Goal: Task Accomplishment & Management: Use online tool/utility

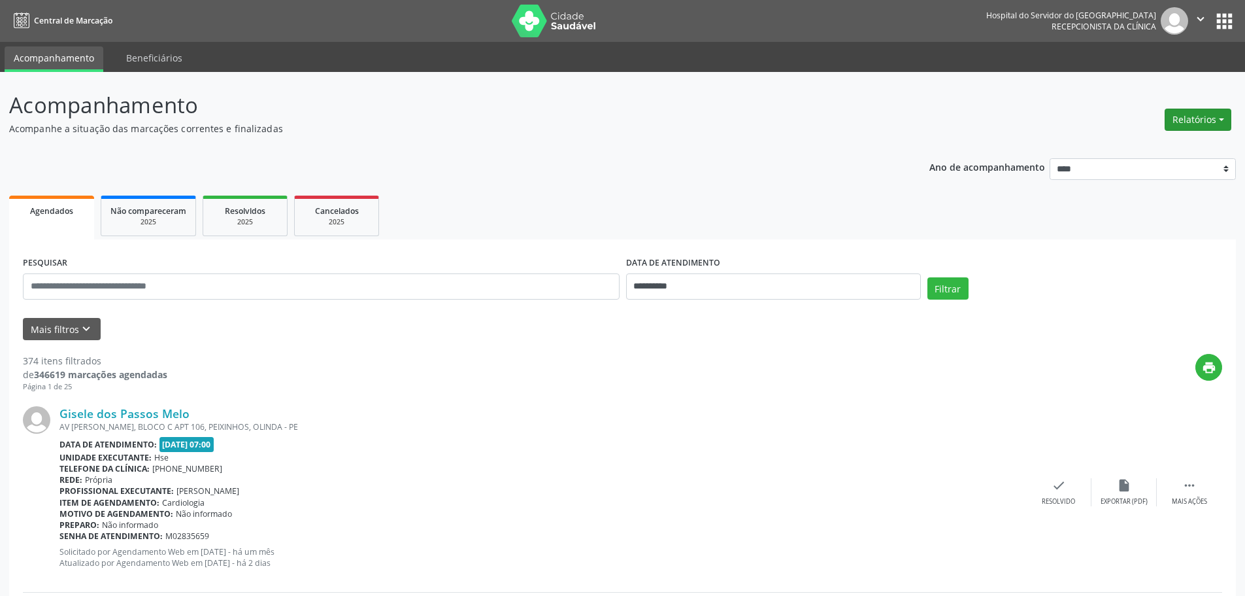
click at [1197, 117] on button "Relatórios" at bounding box center [1198, 120] width 67 height 22
click at [1153, 148] on link "Agendamentos" at bounding box center [1162, 148] width 141 height 18
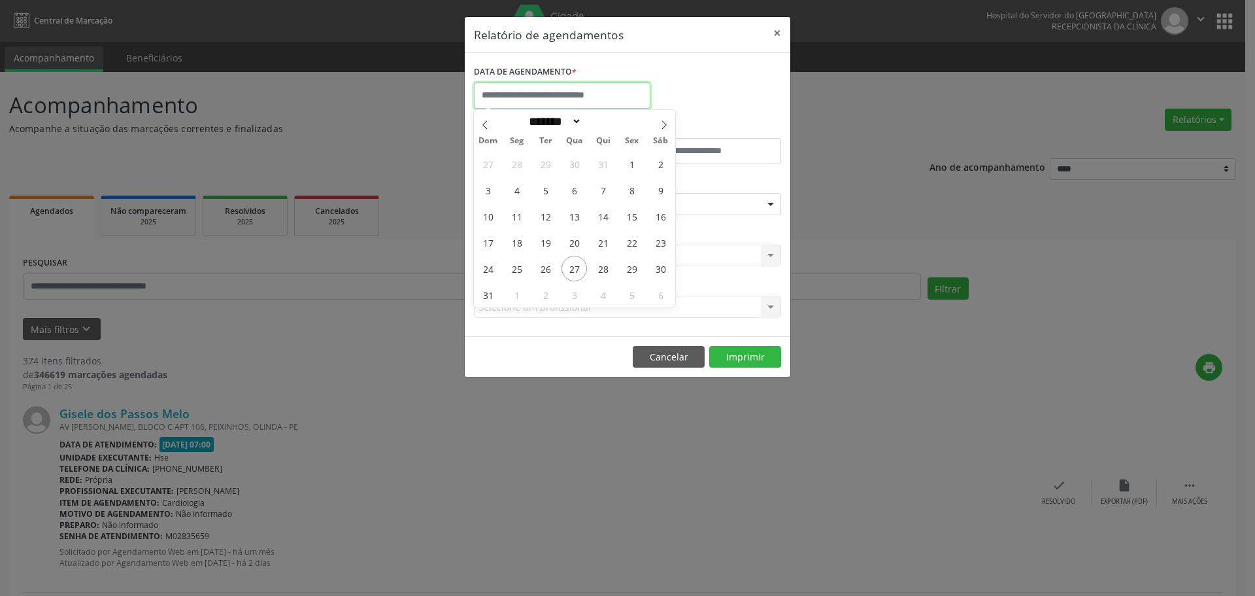
click at [548, 103] on input "text" at bounding box center [562, 95] width 177 height 26
click at [517, 244] on span "18" at bounding box center [516, 241] width 25 height 25
type input "**********"
drag, startPoint x: 517, startPoint y: 244, endPoint x: 641, endPoint y: 243, distance: 124.2
click at [641, 243] on div "27 28 29 30 31 1 2 3 4 5 6 7 8 9 10 11 12 13 14 15 16 17 18 19 20 21 22 23 24 2…" at bounding box center [574, 228] width 201 height 157
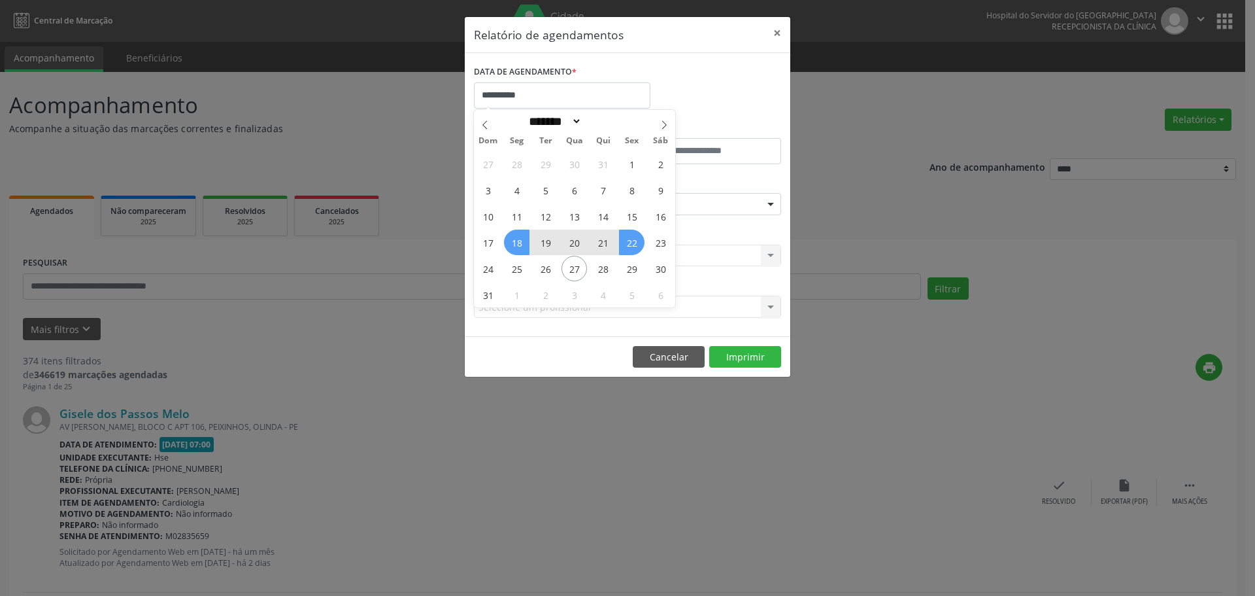
click at [641, 243] on span "22" at bounding box center [631, 241] width 25 height 25
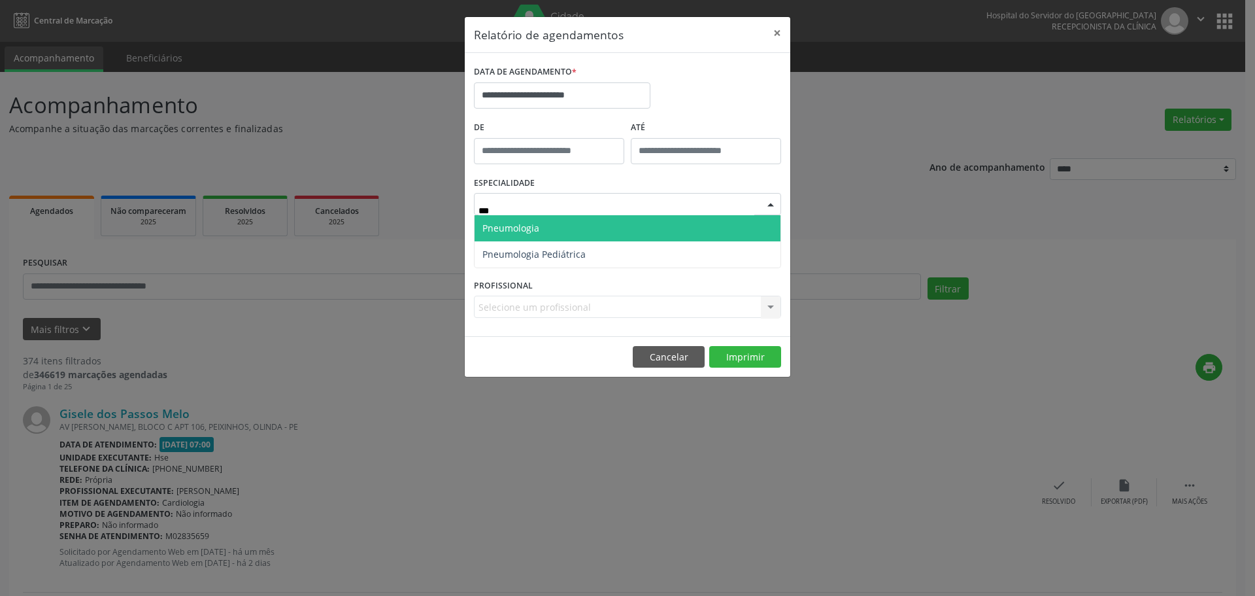
type input "****"
click at [530, 222] on span "Pneumologia" at bounding box center [510, 228] width 57 height 12
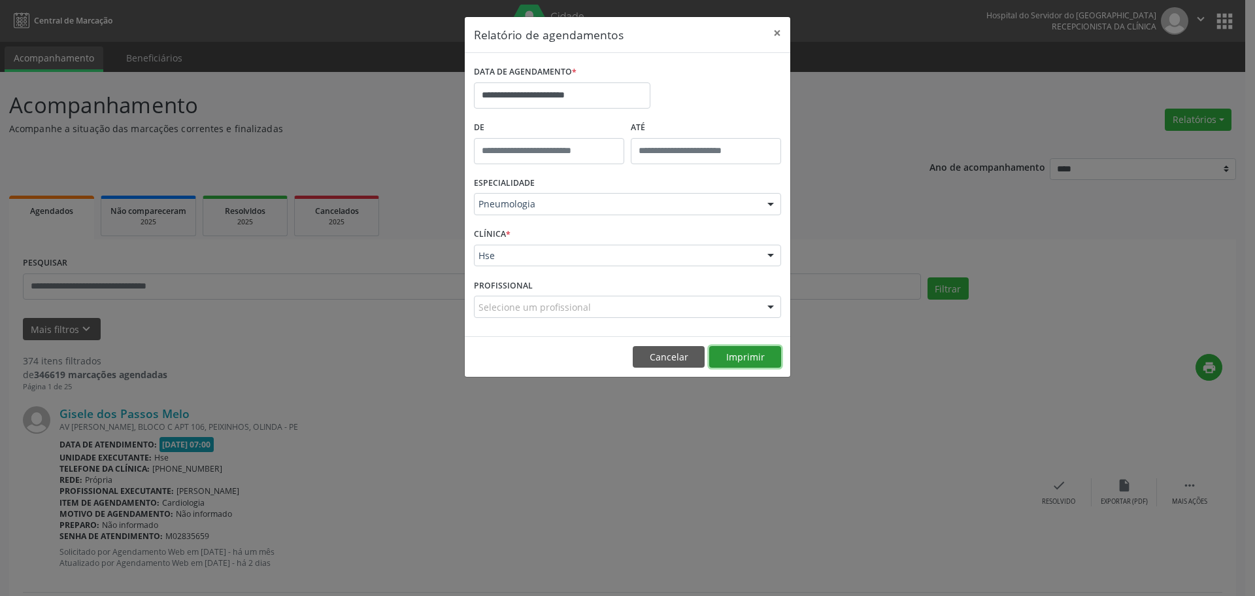
click at [735, 360] on button "Imprimir" at bounding box center [745, 357] width 72 height 22
click at [661, 245] on div "Hse" at bounding box center [627, 255] width 307 height 22
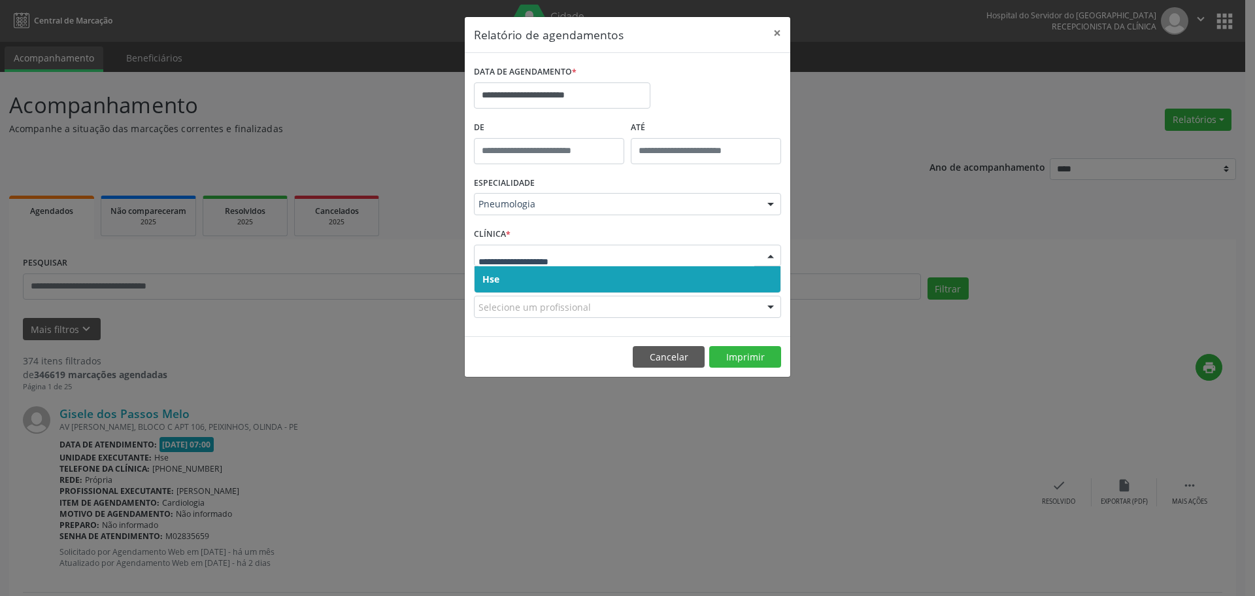
click at [609, 269] on span "Hse" at bounding box center [628, 279] width 306 height 26
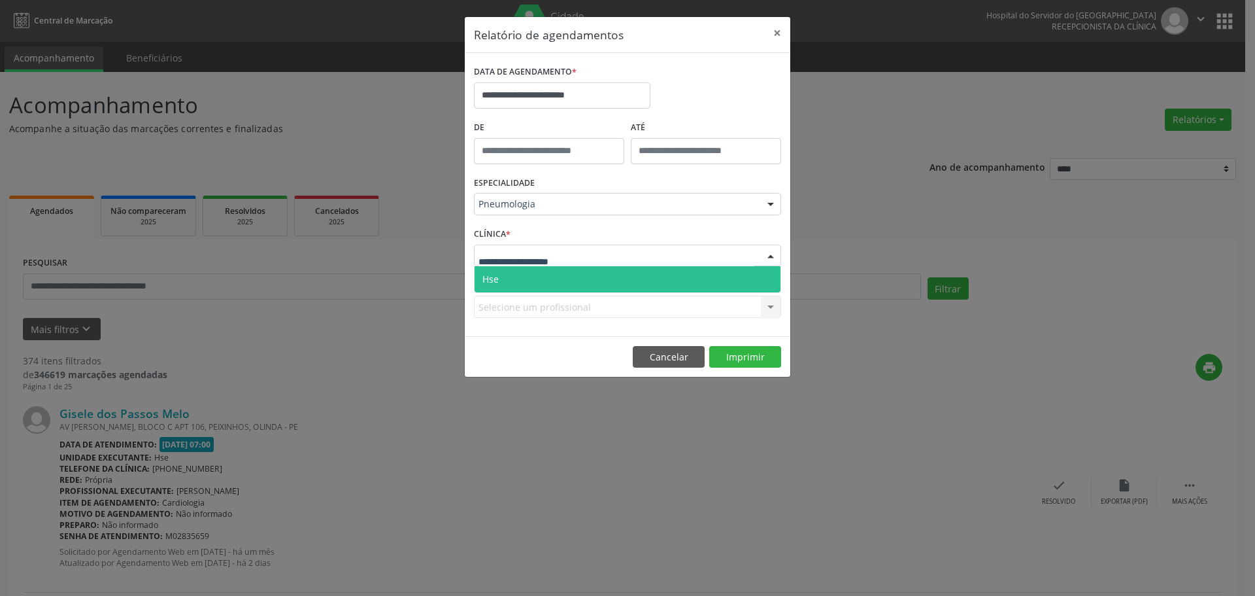
click at [647, 261] on div at bounding box center [627, 255] width 307 height 22
click at [576, 282] on span "Hse" at bounding box center [628, 279] width 306 height 26
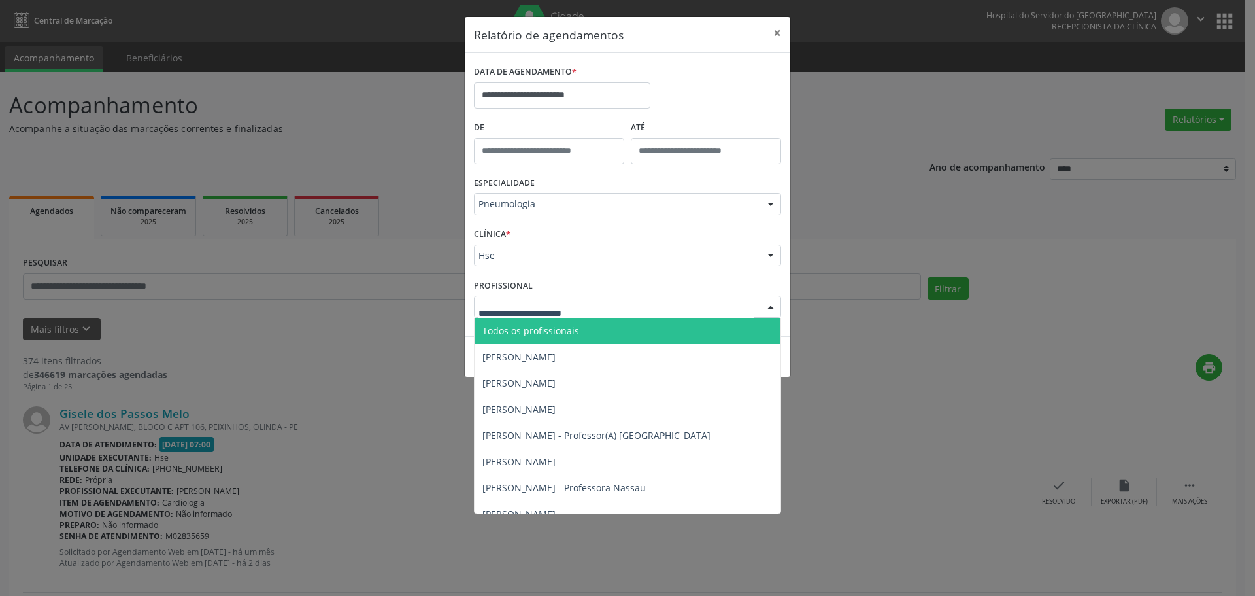
click at [765, 310] on div at bounding box center [771, 307] width 20 height 22
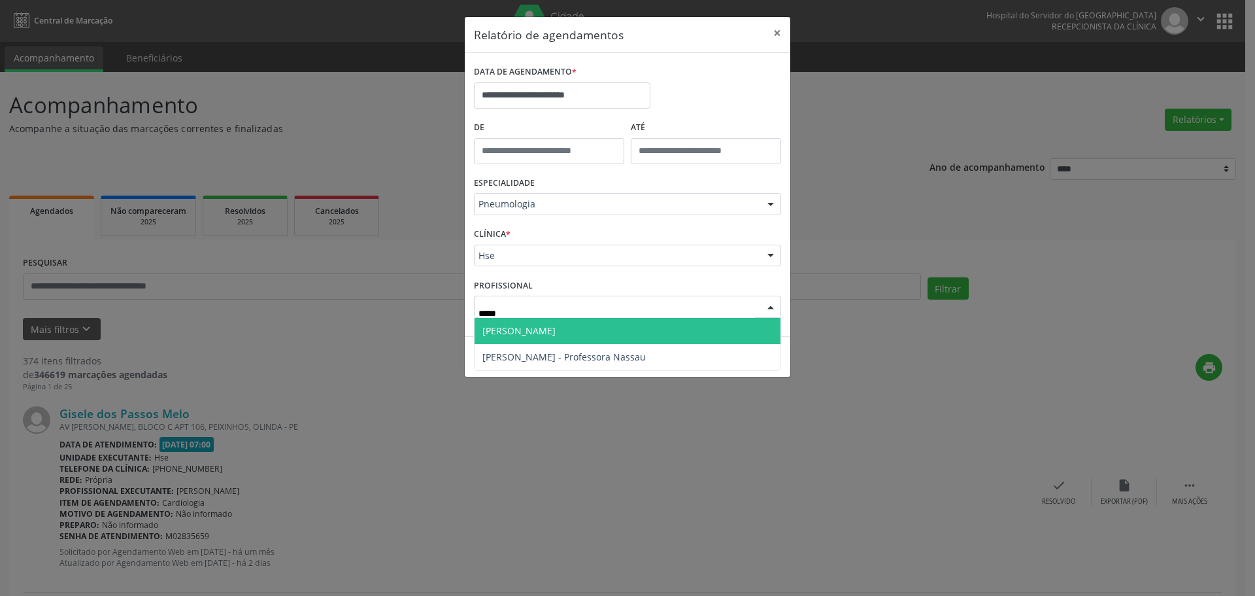
click at [556, 328] on span "[PERSON_NAME]" at bounding box center [518, 330] width 73 height 12
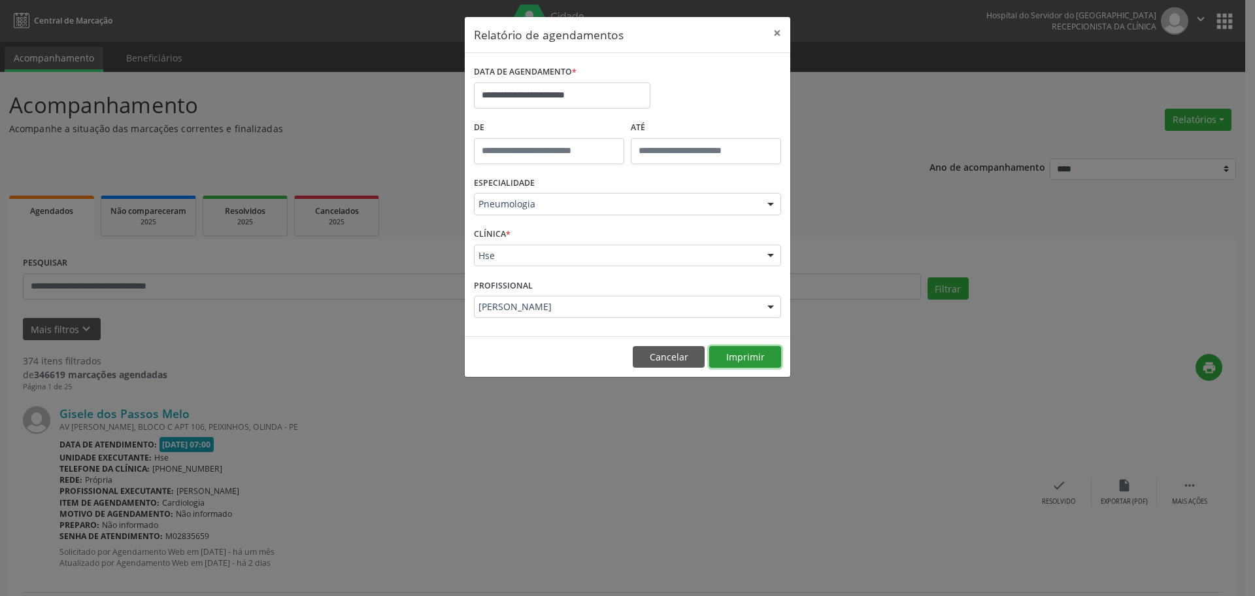
click at [750, 358] on button "Imprimir" at bounding box center [745, 357] width 72 height 22
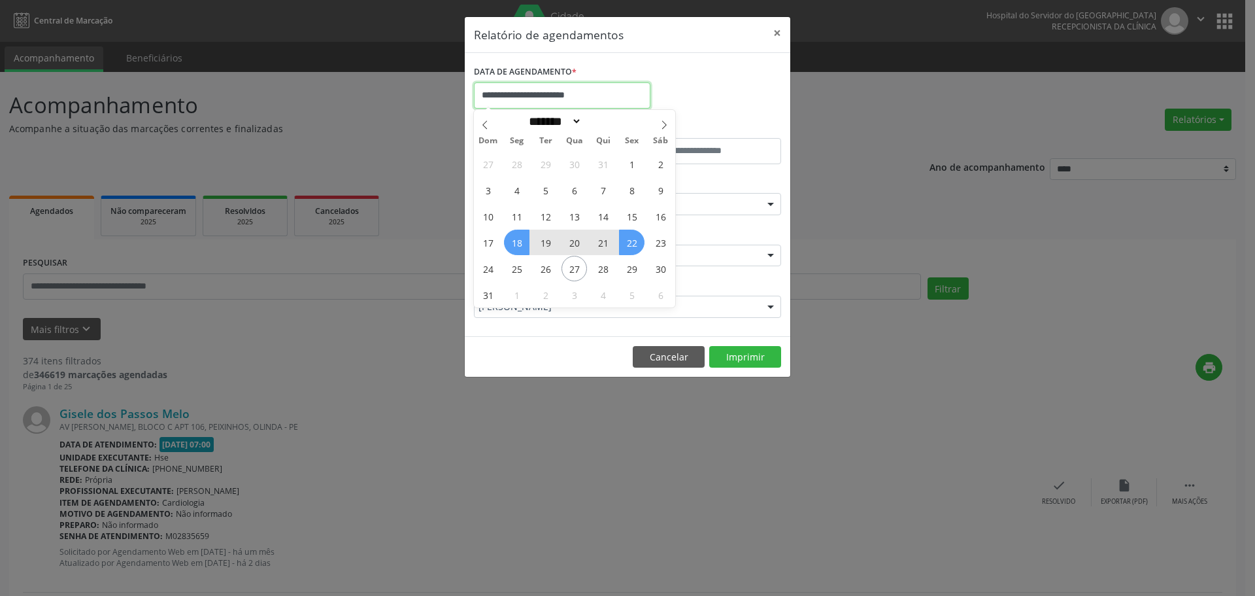
click at [573, 98] on input "**********" at bounding box center [562, 95] width 177 height 26
click at [680, 92] on div "**********" at bounding box center [628, 90] width 314 height 56
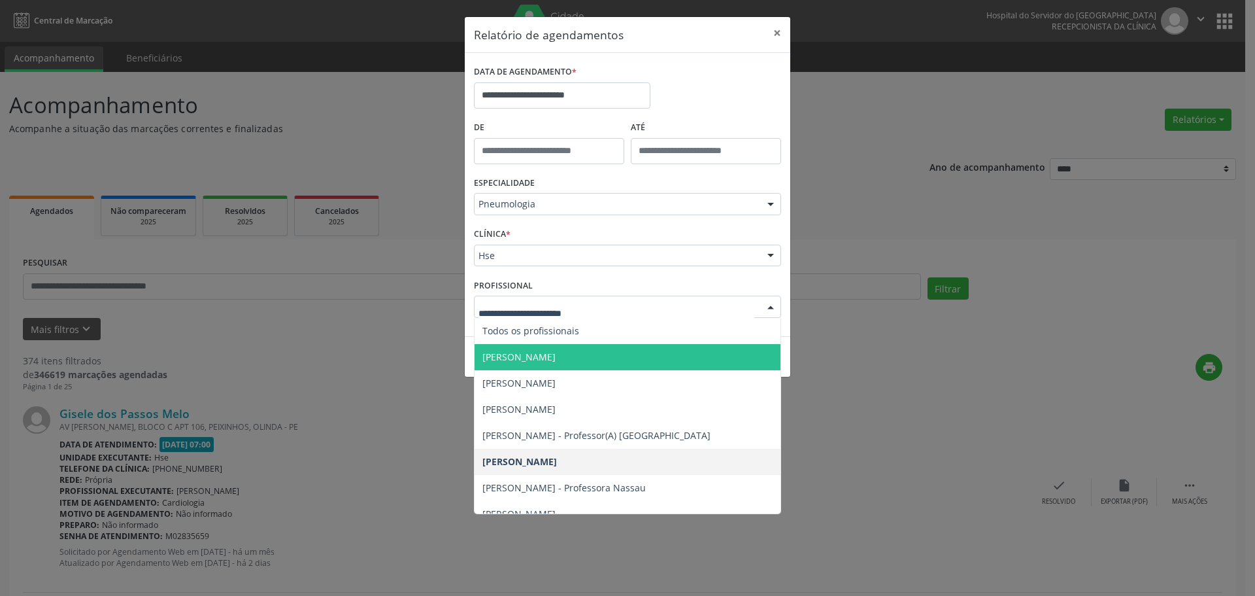
click at [767, 305] on div at bounding box center [771, 307] width 20 height 22
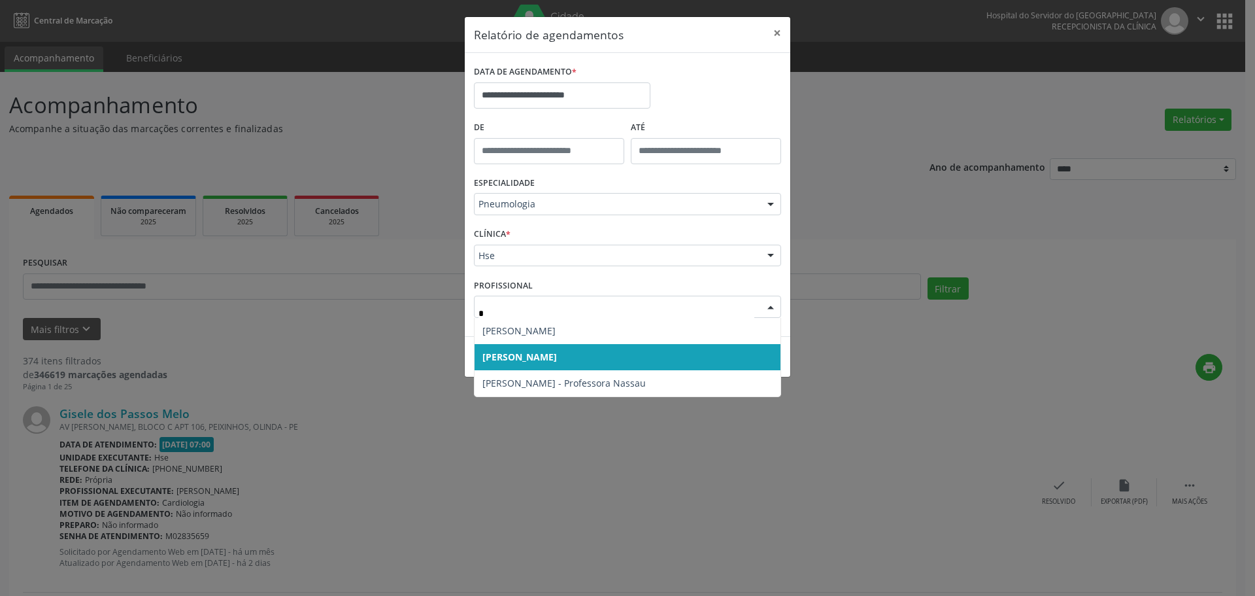
type input "**"
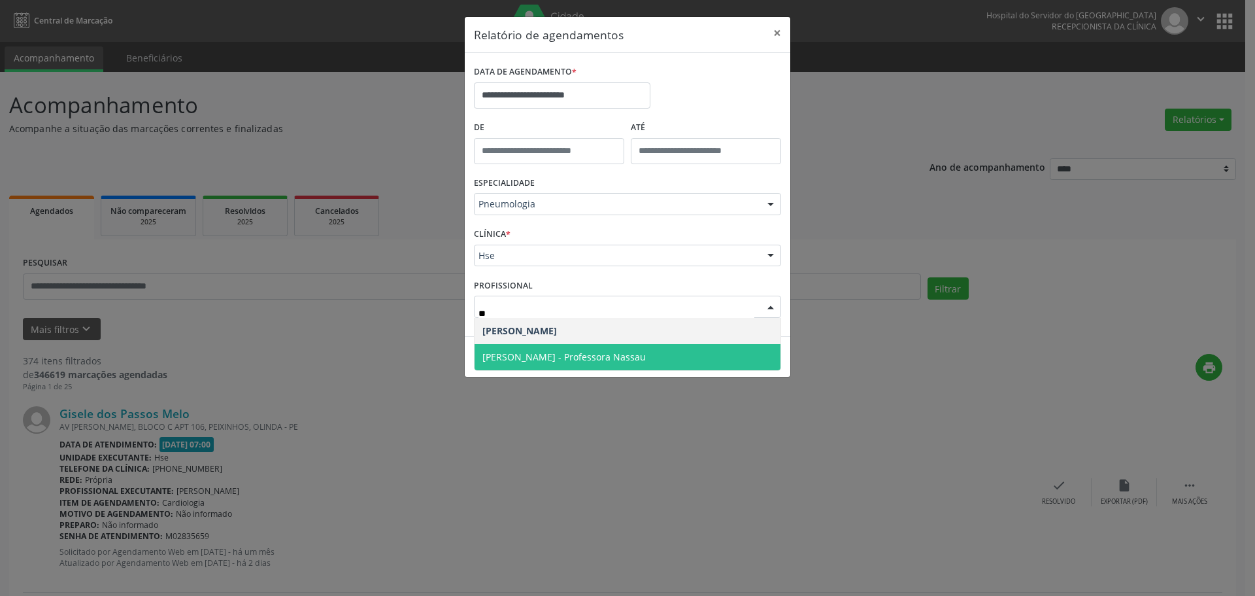
click at [637, 351] on span "[PERSON_NAME] - Professora Nassau" at bounding box center [563, 356] width 163 height 12
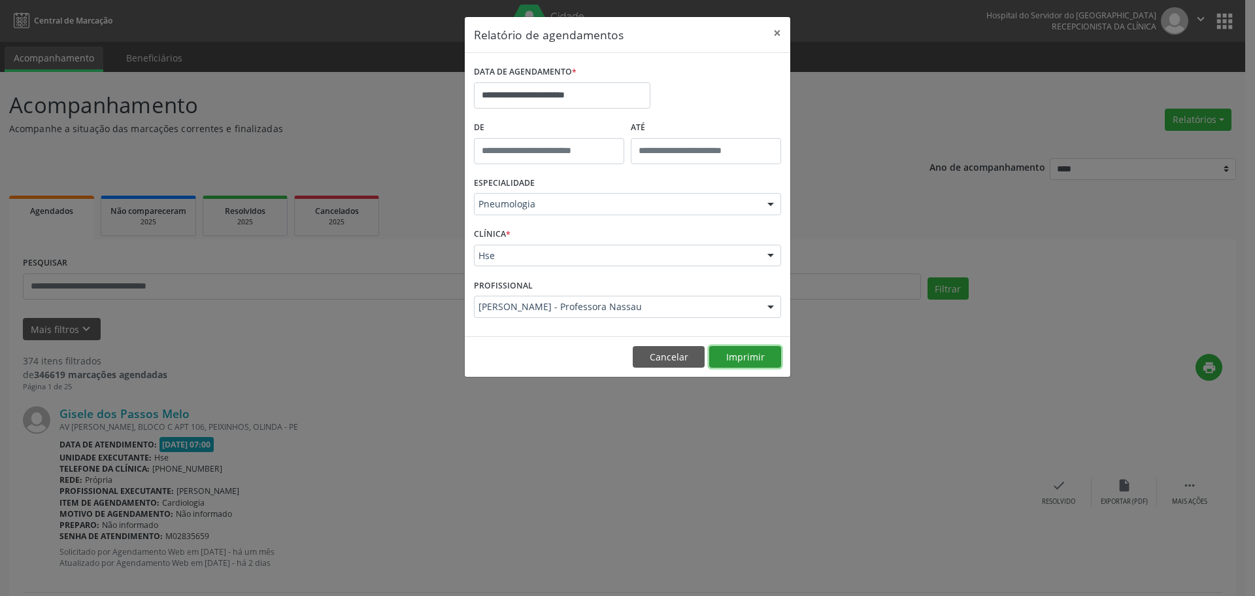
click at [737, 355] on button "Imprimir" at bounding box center [745, 357] width 72 height 22
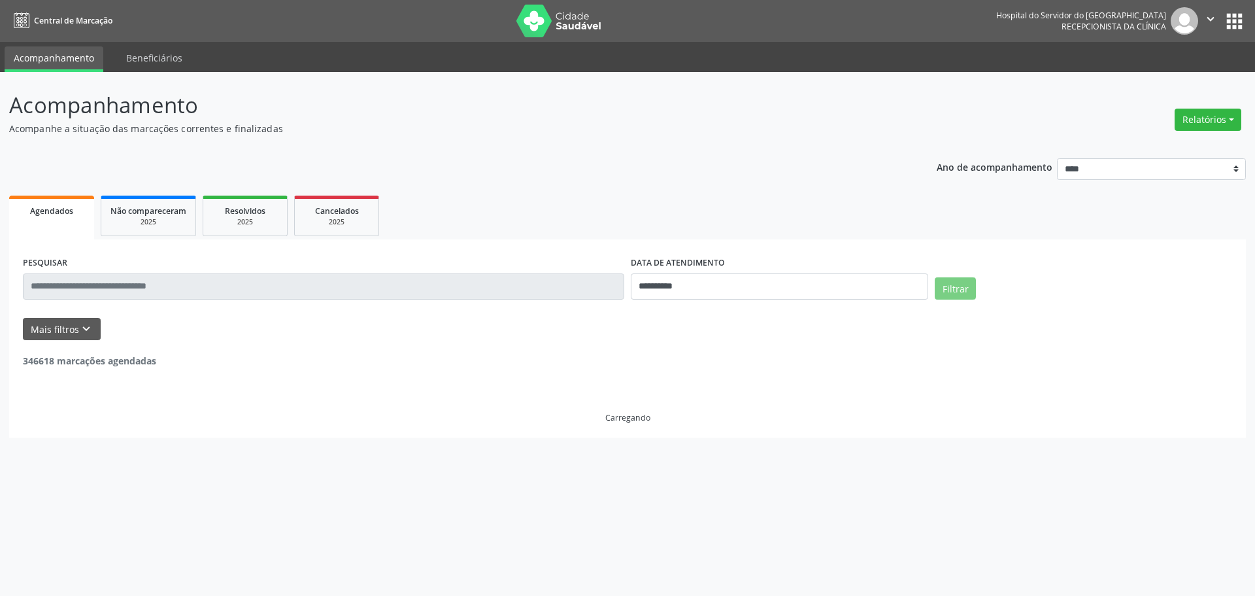
click at [1209, 103] on div "Relatórios Agendamentos Procedimentos realizados" at bounding box center [1208, 112] width 76 height 46
click at [1203, 122] on button "Relatórios" at bounding box center [1208, 120] width 67 height 22
click at [1164, 138] on ul "Agendamentos Procedimentos realizados" at bounding box center [1172, 156] width 142 height 47
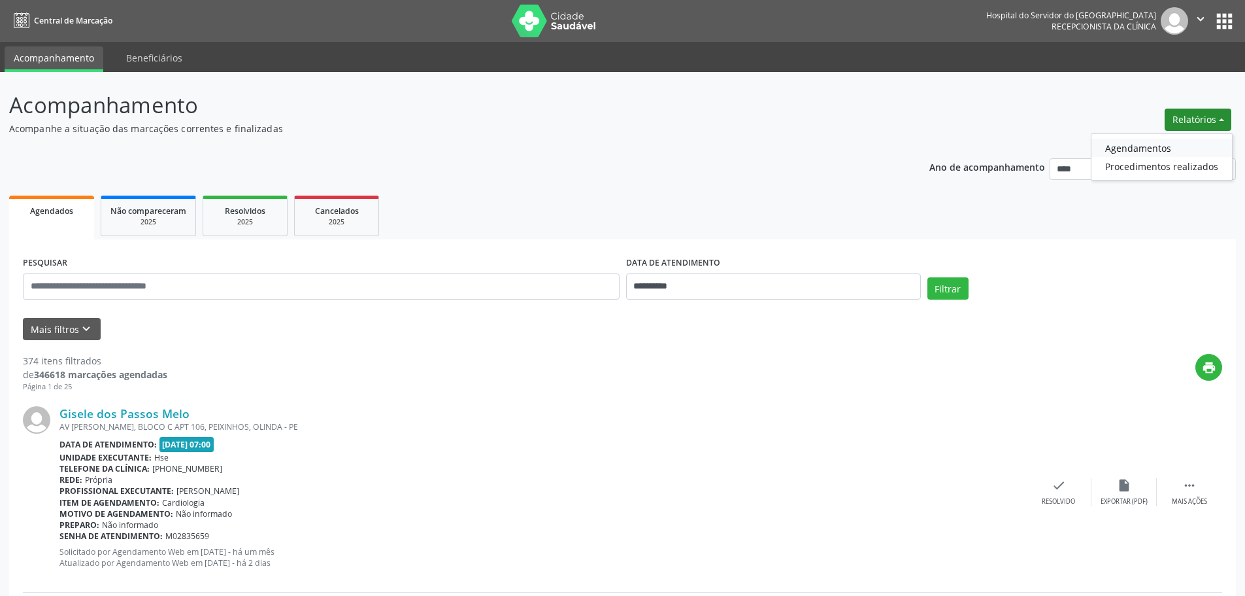
click at [1156, 144] on link "Agendamentos" at bounding box center [1162, 148] width 141 height 18
select select "*"
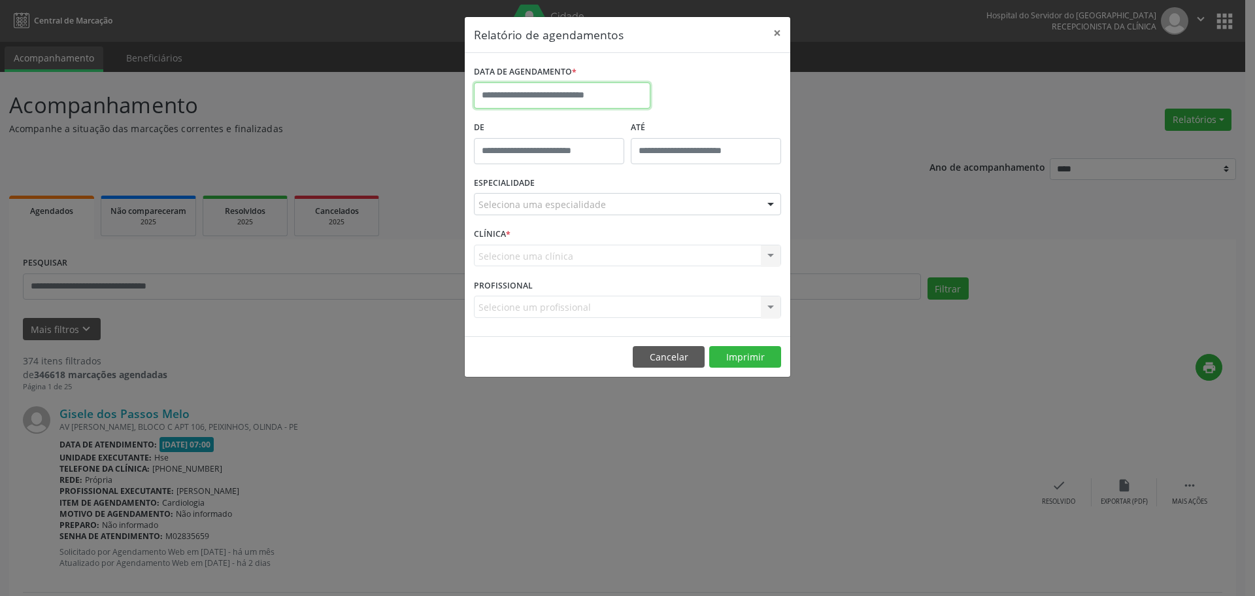
click at [588, 99] on input "text" at bounding box center [562, 95] width 177 height 26
click at [739, 89] on div "DATA DE AGENDAMENTO *" at bounding box center [628, 90] width 314 height 56
click at [778, 36] on button "×" at bounding box center [777, 33] width 26 height 32
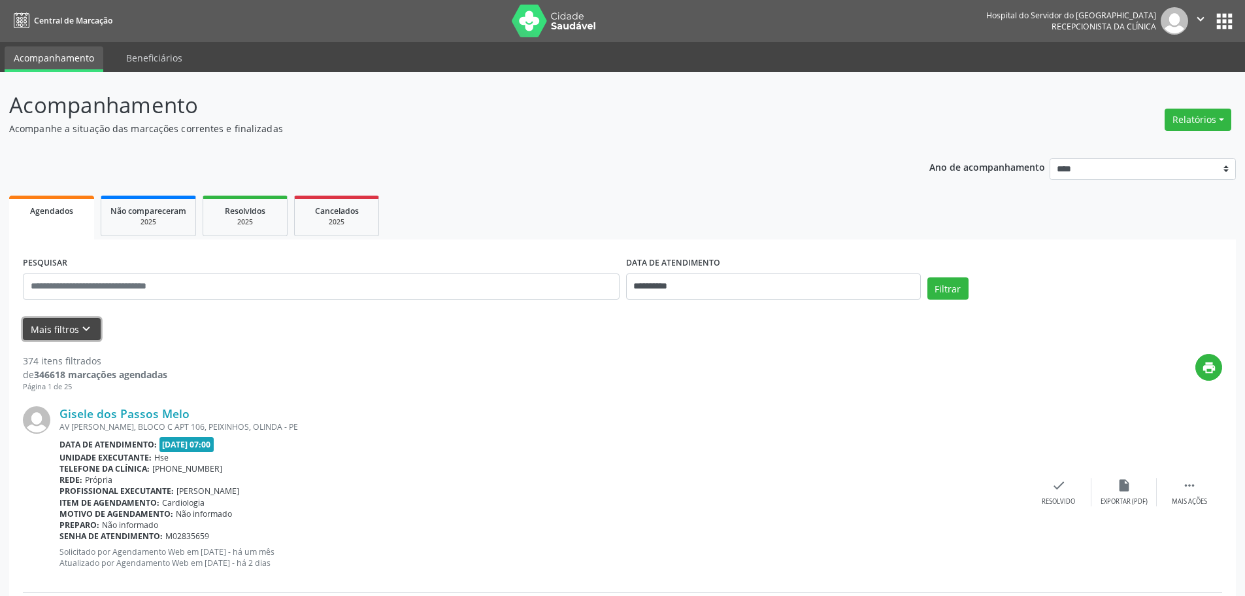
click at [76, 325] on button "Mais filtros keyboard_arrow_down" at bounding box center [62, 329] width 78 height 23
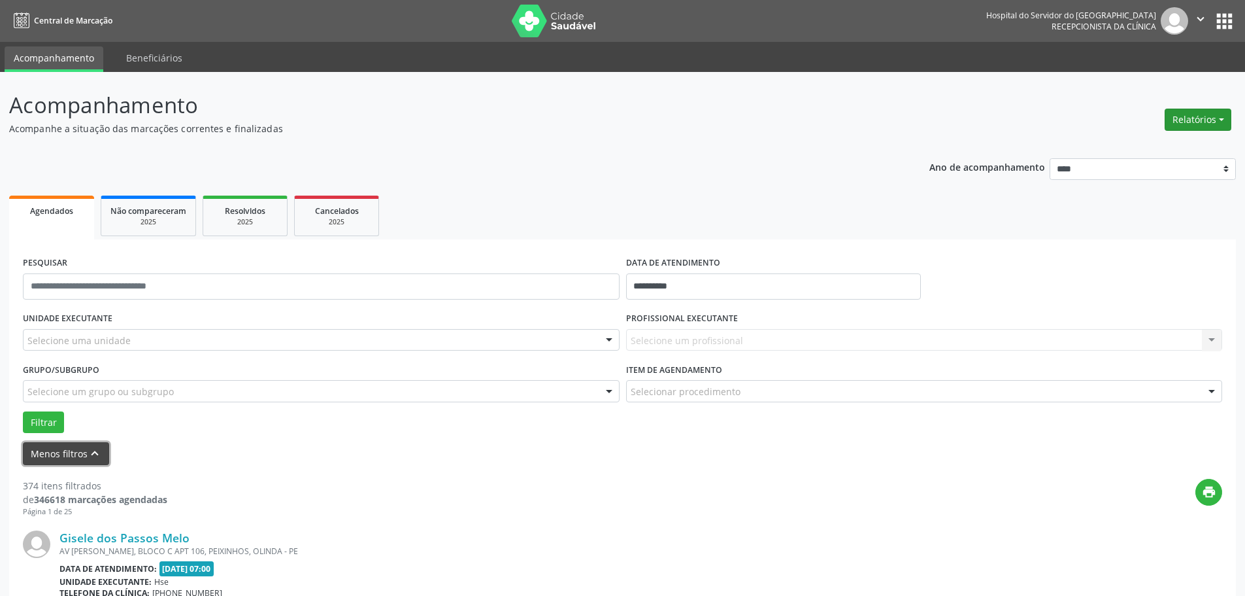
click at [1191, 118] on button "Relatórios" at bounding box center [1198, 120] width 67 height 22
click at [1149, 148] on link "Agendamentos" at bounding box center [1162, 148] width 141 height 18
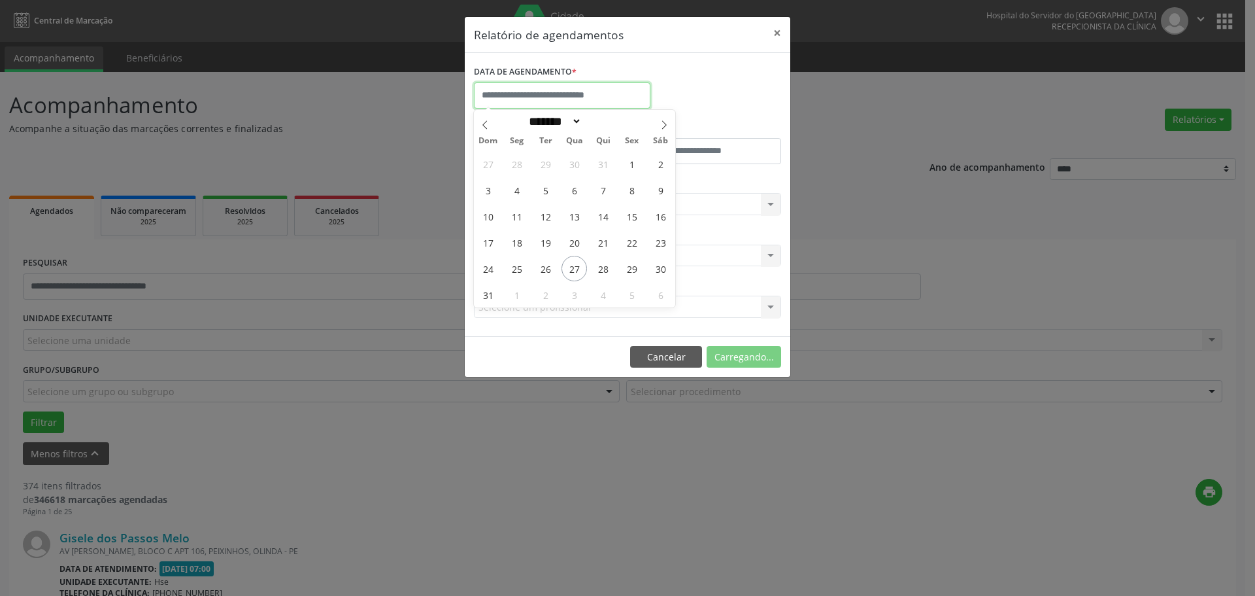
click at [571, 99] on input "text" at bounding box center [562, 95] width 177 height 26
click at [716, 71] on div "DATA DE AGENDAMENTO *" at bounding box center [628, 90] width 314 height 56
click at [585, 86] on input "text" at bounding box center [562, 95] width 177 height 26
click at [599, 273] on span "28" at bounding box center [602, 268] width 25 height 25
type input "**********"
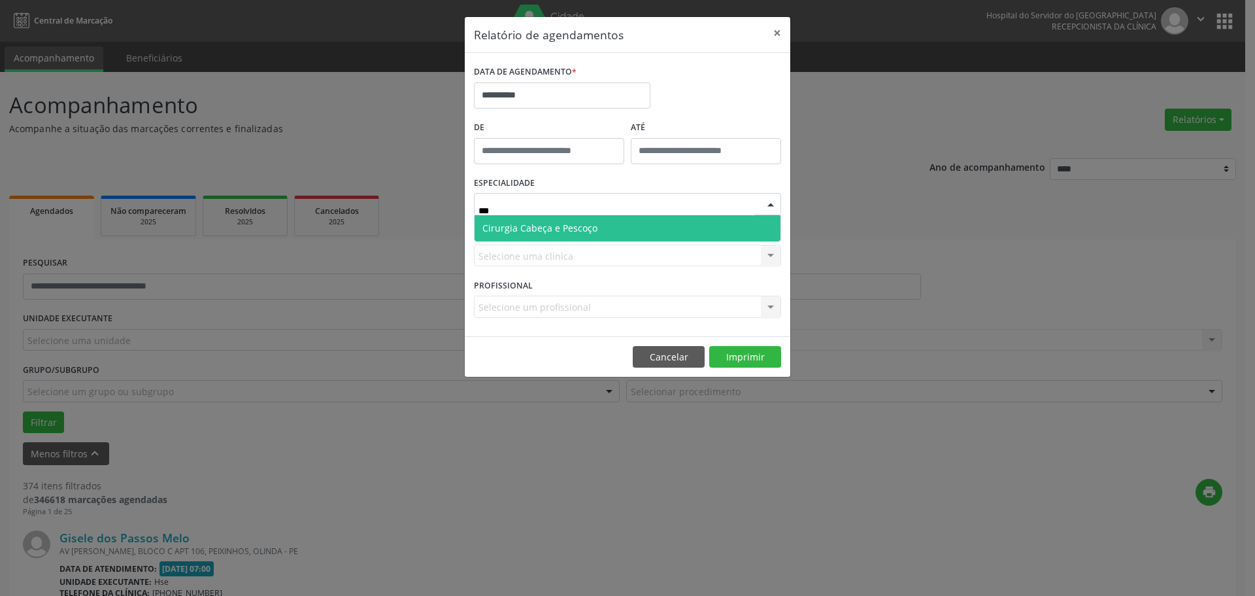
type input "****"
click at [537, 224] on span "Cirurgia Cabeça e Pescoço" at bounding box center [539, 228] width 115 height 12
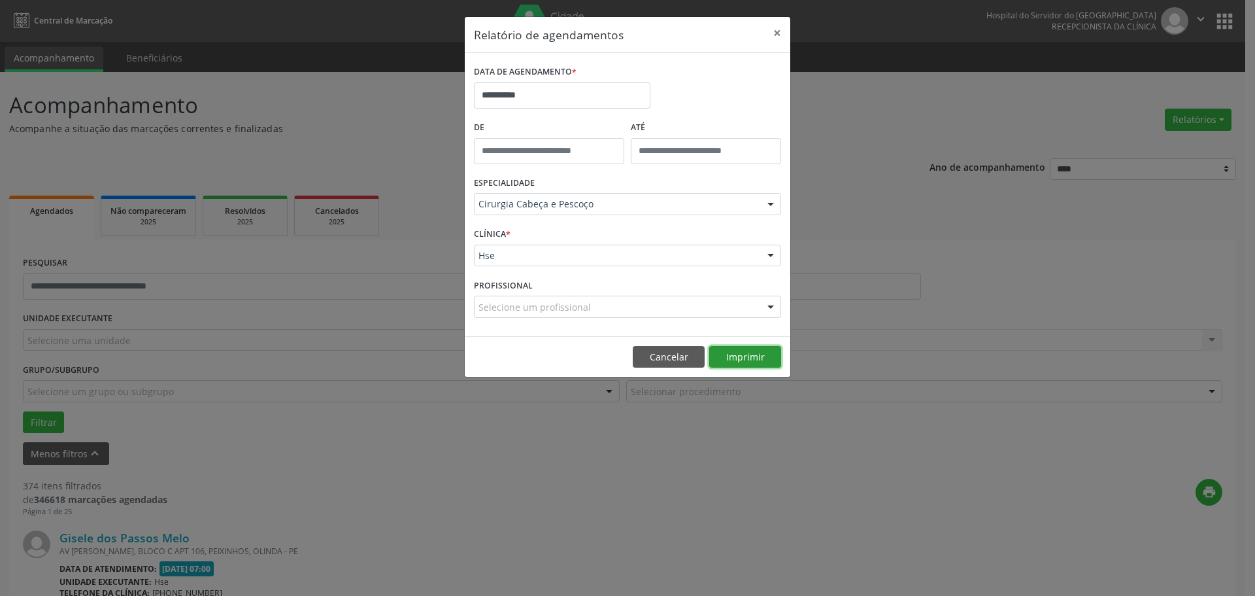
click at [743, 359] on button "Imprimir" at bounding box center [745, 357] width 72 height 22
click at [601, 95] on input "**********" at bounding box center [562, 95] width 177 height 26
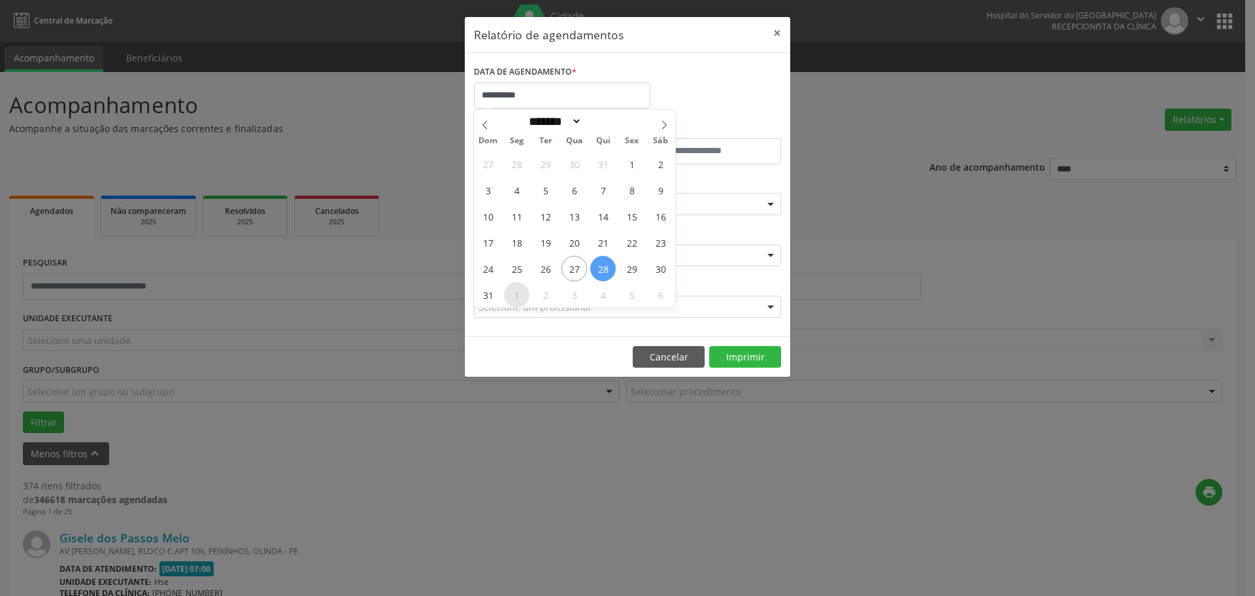
click at [519, 289] on span "1" at bounding box center [516, 294] width 25 height 25
type input "**********"
click at [519, 289] on span "1" at bounding box center [516, 294] width 25 height 25
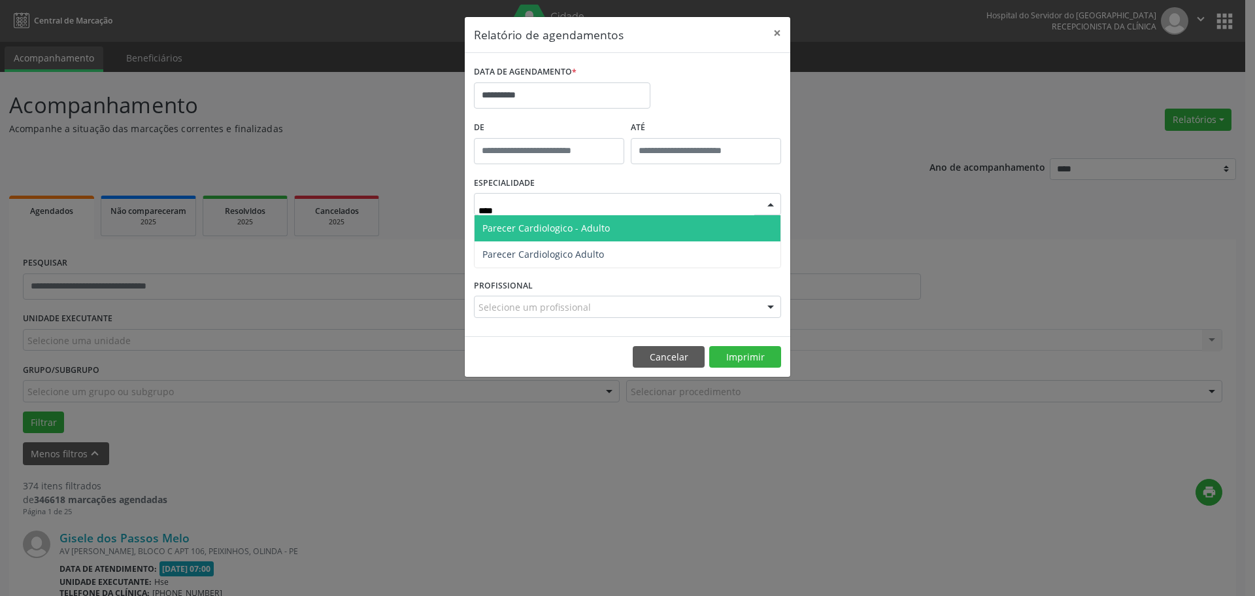
click at [579, 226] on span "Parecer Cardiologico - Adulto" at bounding box center [545, 228] width 127 height 12
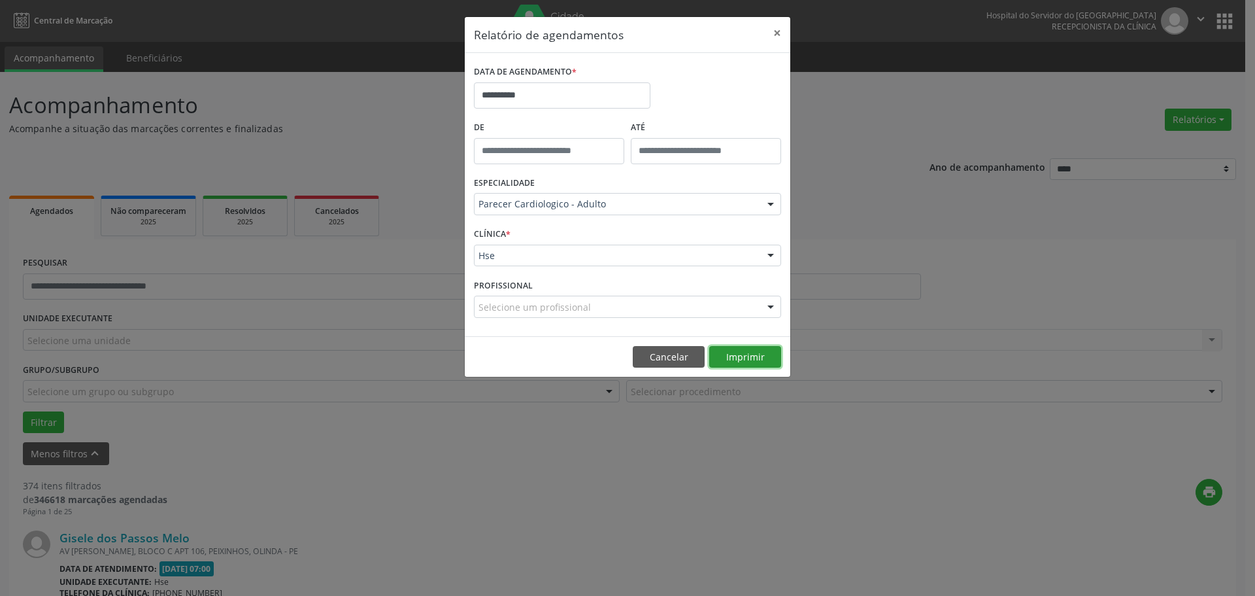
click at [740, 359] on button "Imprimir" at bounding box center [745, 357] width 72 height 22
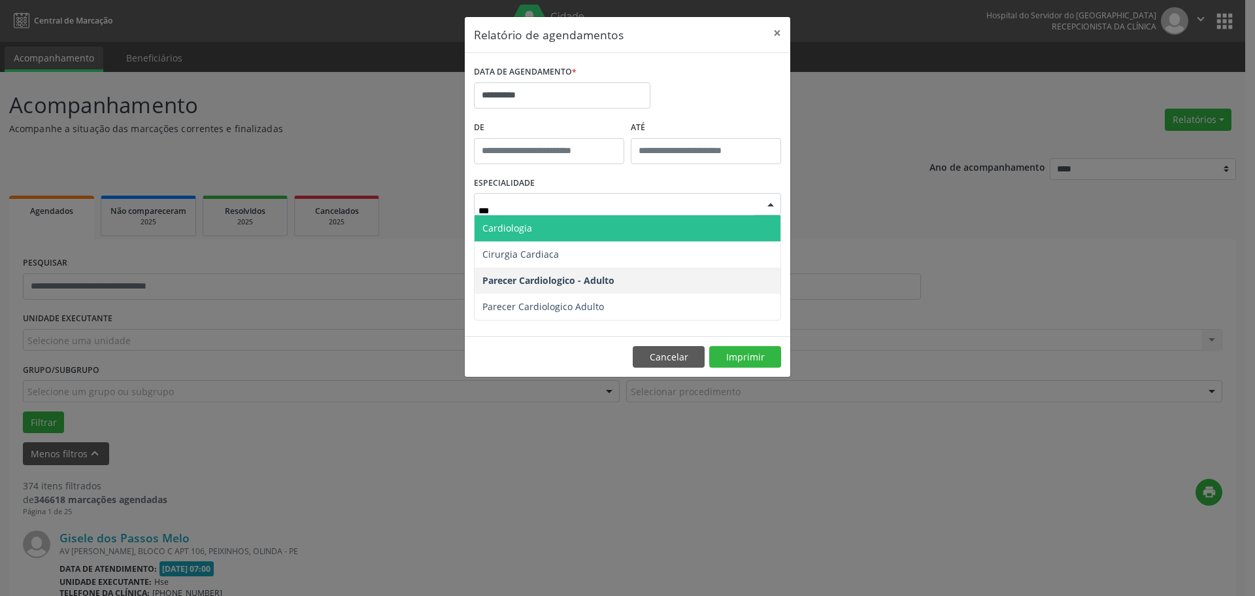
type input "****"
click at [569, 226] on span "Cardiologia" at bounding box center [628, 228] width 306 height 26
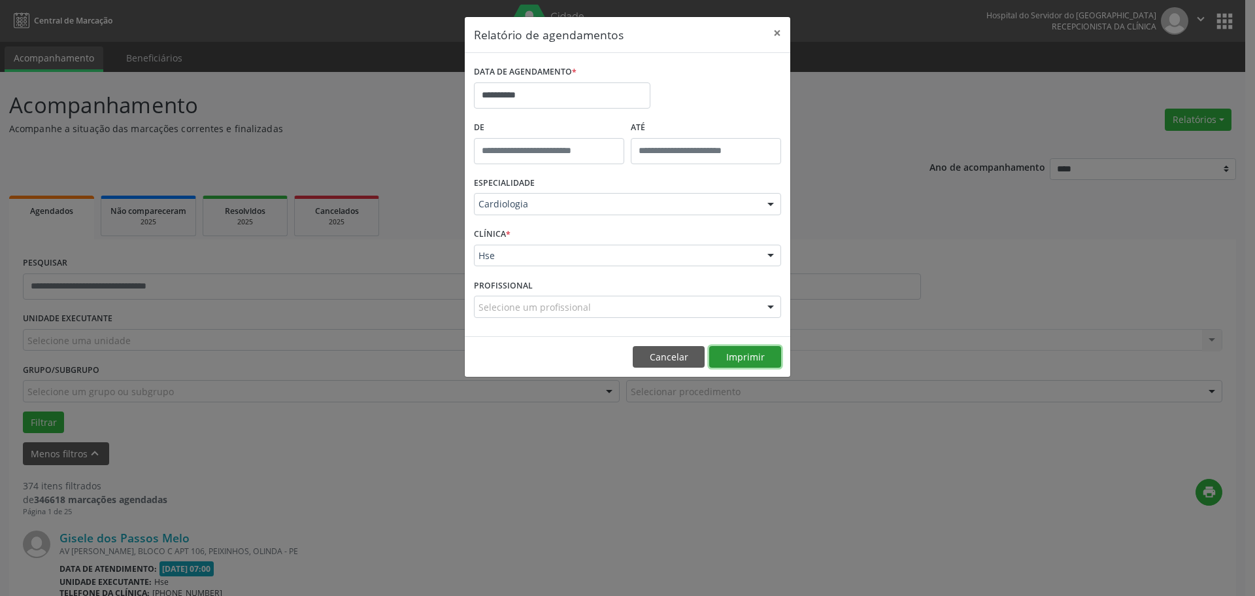
click at [750, 358] on button "Imprimir" at bounding box center [745, 357] width 72 height 22
